Goal: Task Accomplishment & Management: Manage account settings

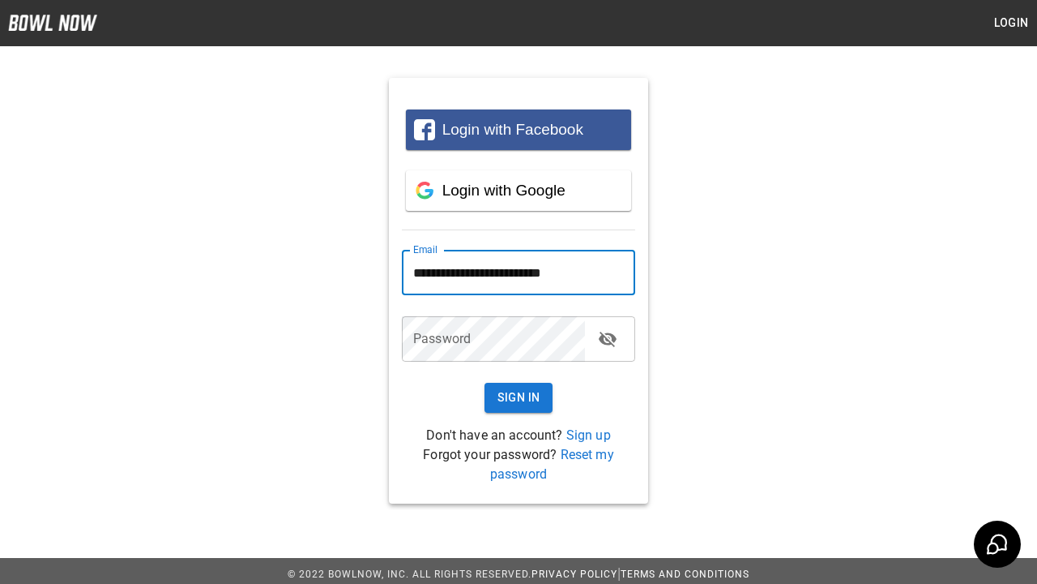
type input "**********"
click at [519, 397] on button "Sign In" at bounding box center [519, 398] width 69 height 30
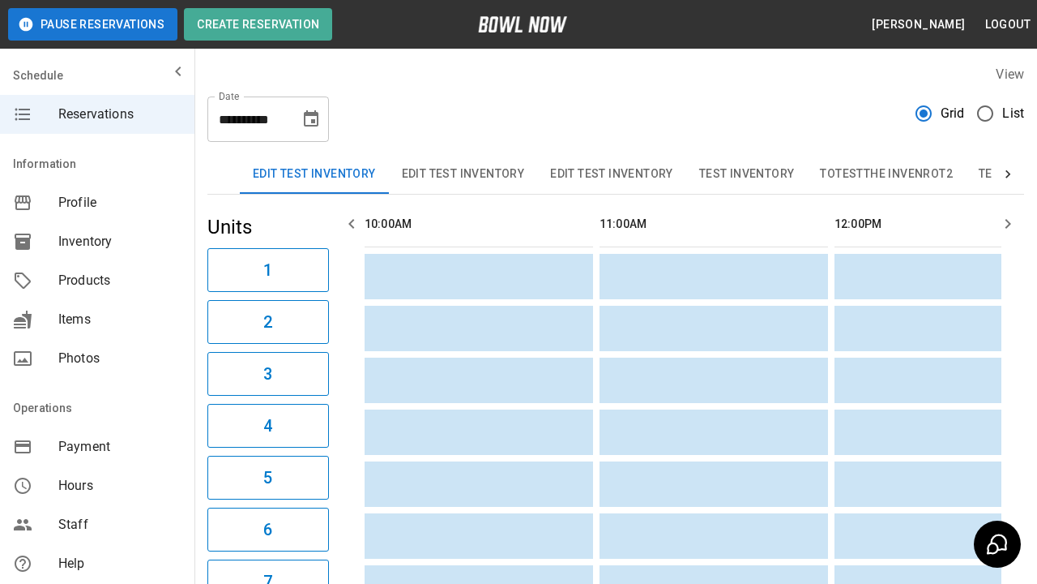
scroll to position [0, 2115]
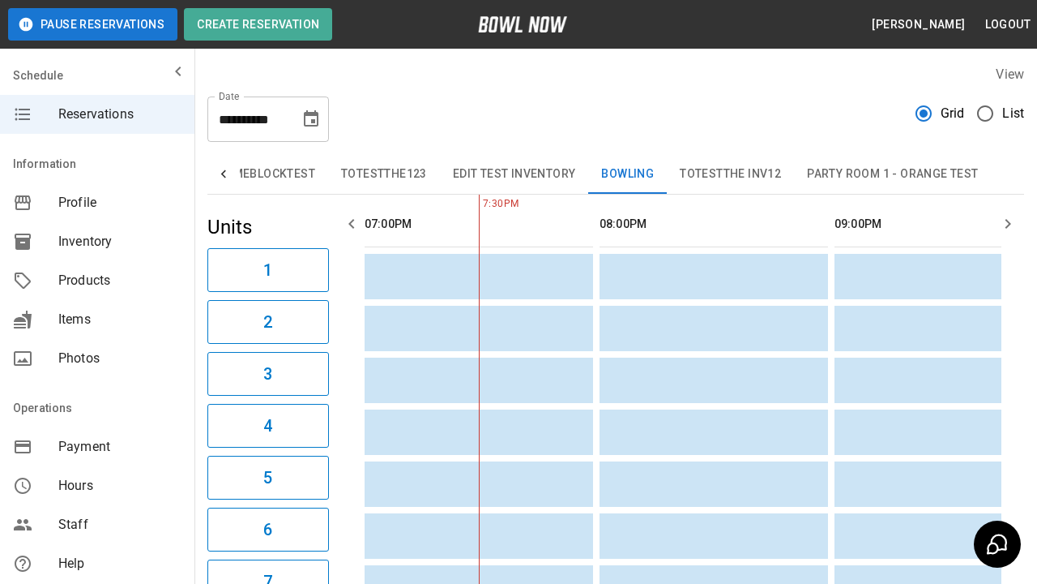
scroll to position [0, 1]
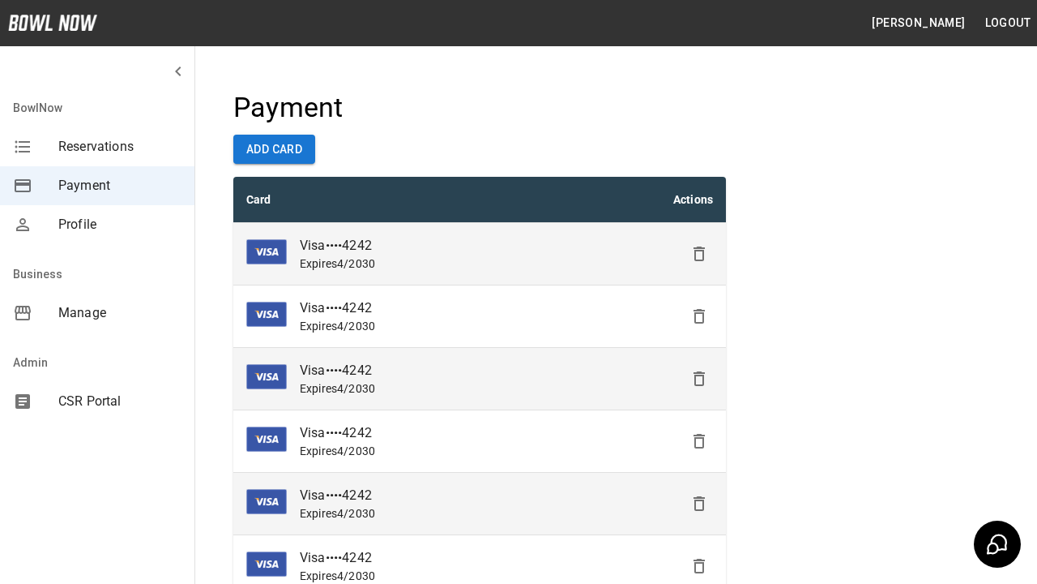
click at [699, 254] on icon "Delete" at bounding box center [699, 253] width 19 height 19
click at [699, 316] on icon "Delete" at bounding box center [699, 315] width 19 height 19
click at [699, 378] on icon "Delete" at bounding box center [699, 378] width 19 height 19
click at [699, 441] on icon "Delete" at bounding box center [699, 440] width 19 height 19
click at [699, 503] on icon "Delete" at bounding box center [699, 503] width 19 height 19
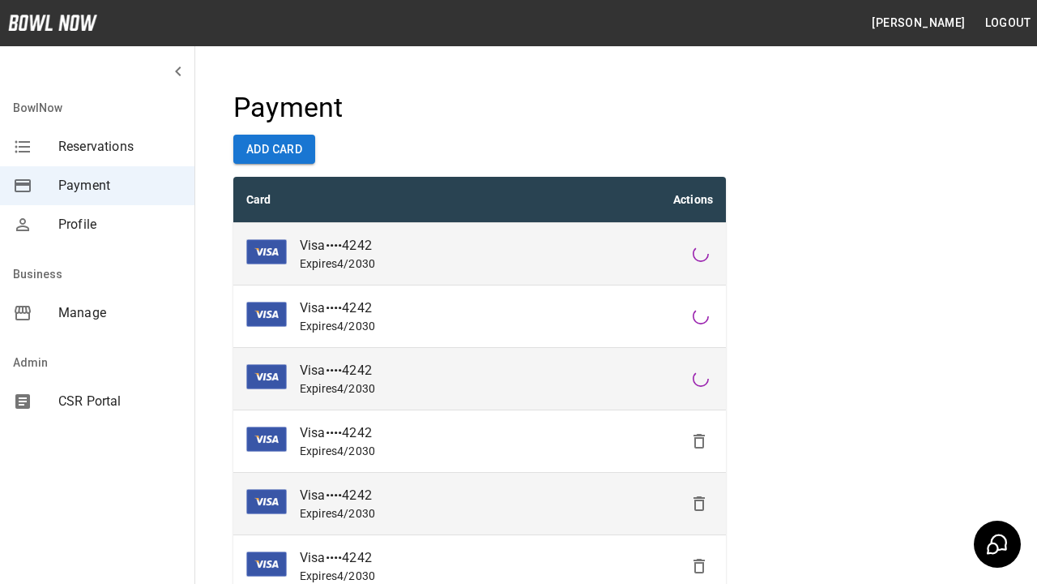
click at [699, 566] on icon "Delete" at bounding box center [699, 565] width 19 height 19
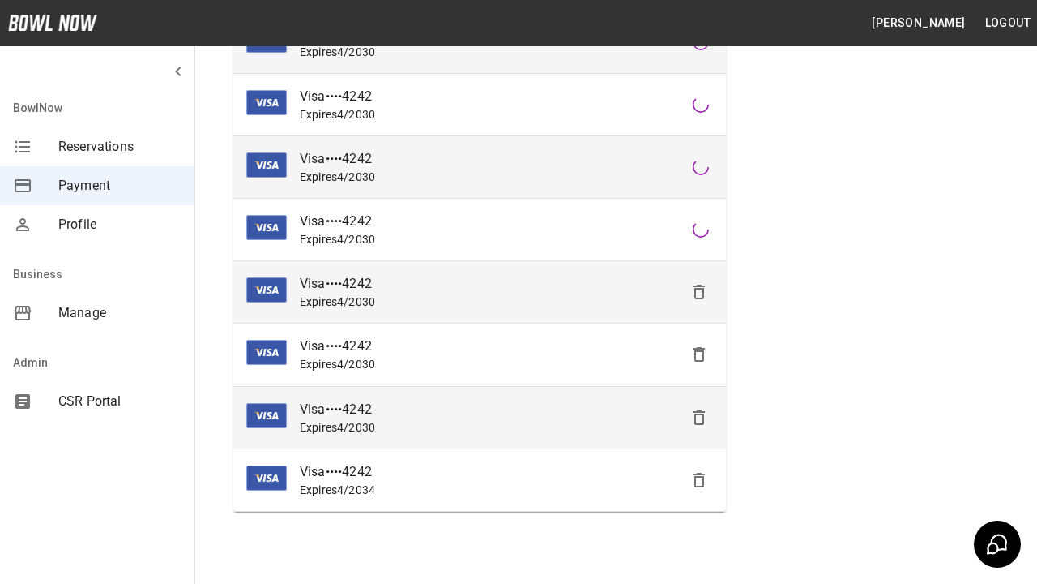
click at [699, 354] on icon "Delete" at bounding box center [699, 353] width 19 height 19
click at [699, 417] on icon "Delete" at bounding box center [699, 417] width 19 height 19
click at [699, 479] on icon "Delete" at bounding box center [699, 479] width 19 height 19
